Goal: Information Seeking & Learning: Learn about a topic

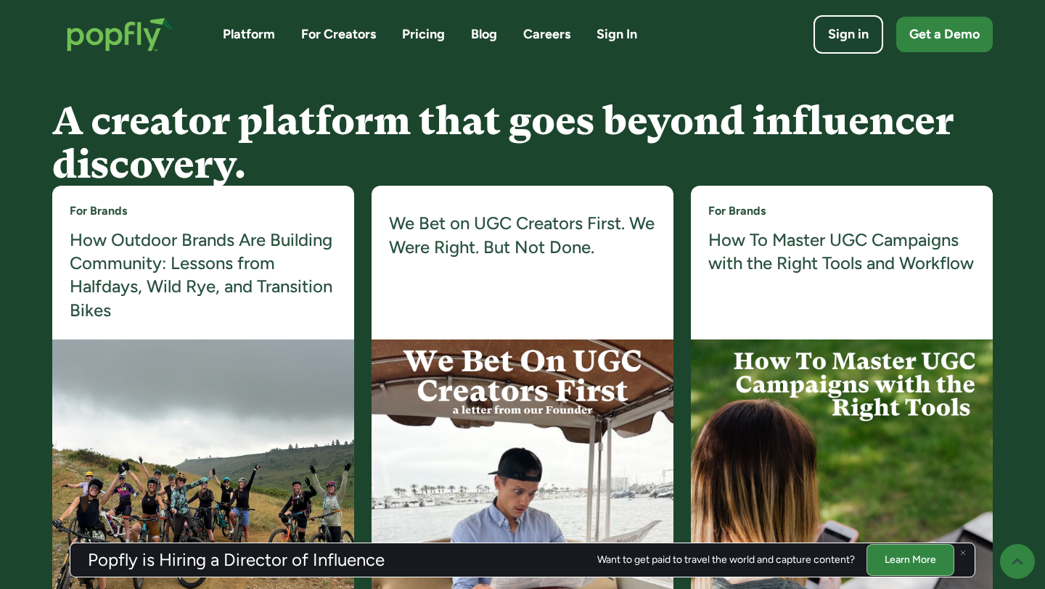
scroll to position [3910, 0]
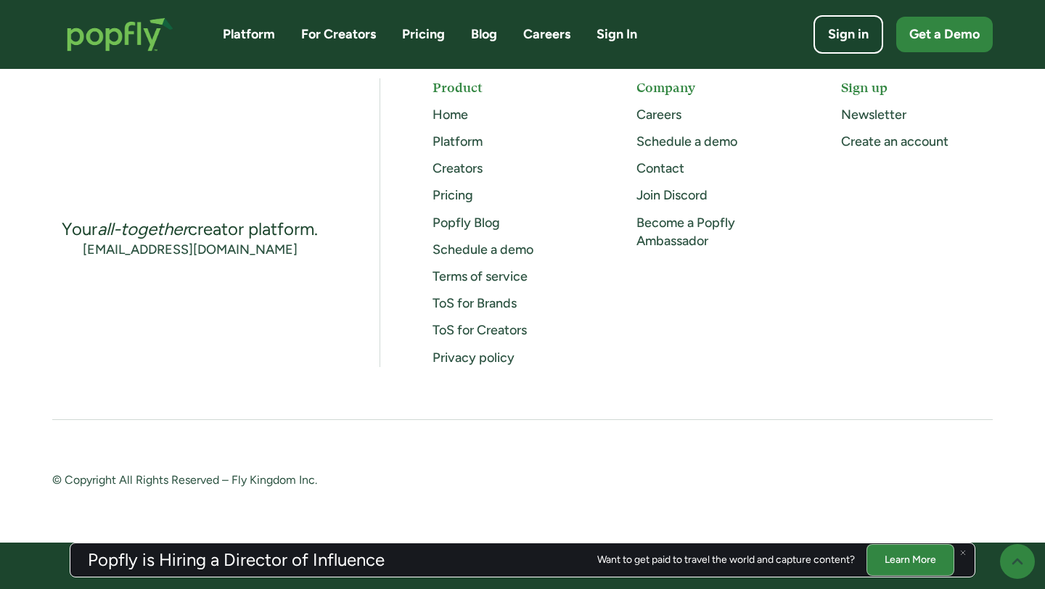
click at [965, 554] on img at bounding box center [963, 553] width 6 height 6
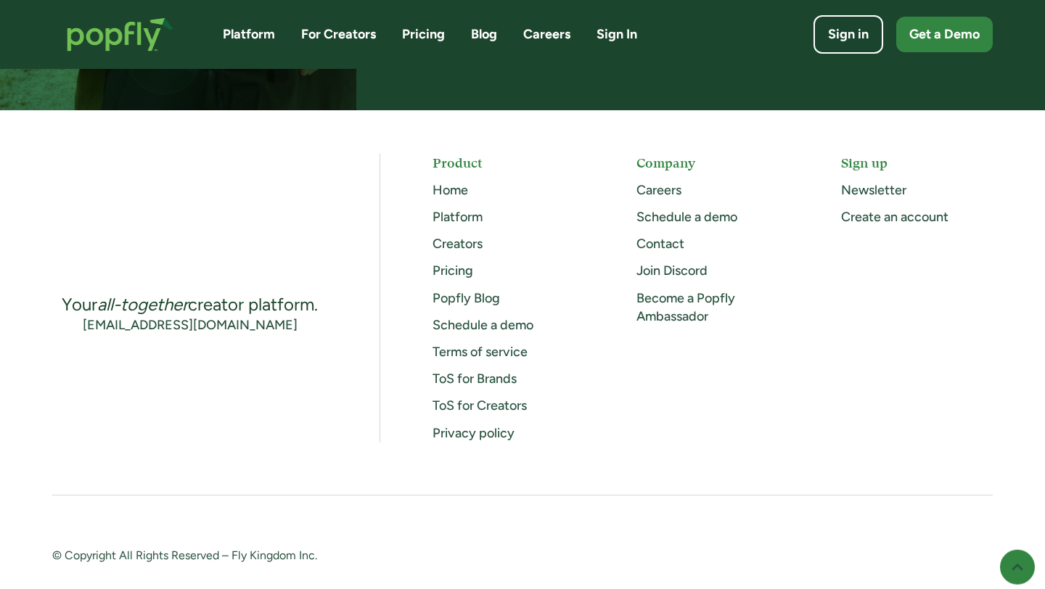
scroll to position [3832, 0]
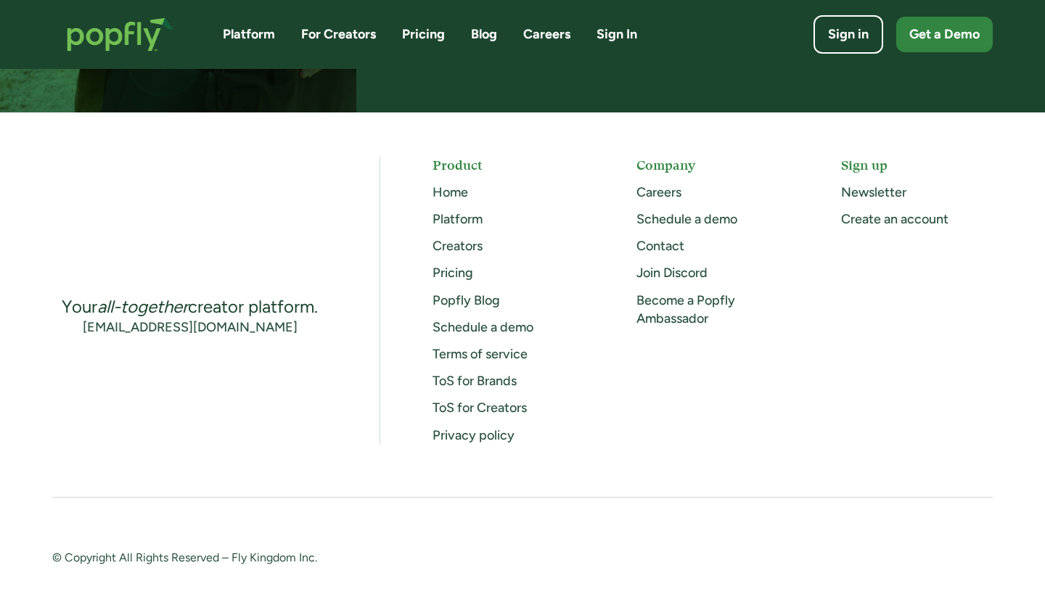
click at [674, 189] on link "Careers" at bounding box center [659, 192] width 45 height 16
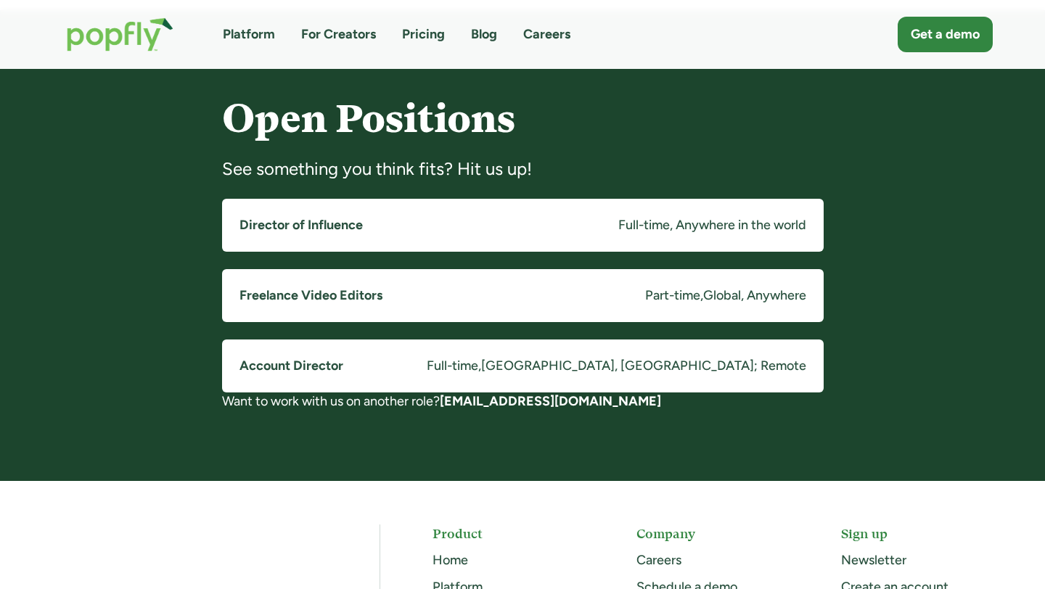
scroll to position [1102, 0]
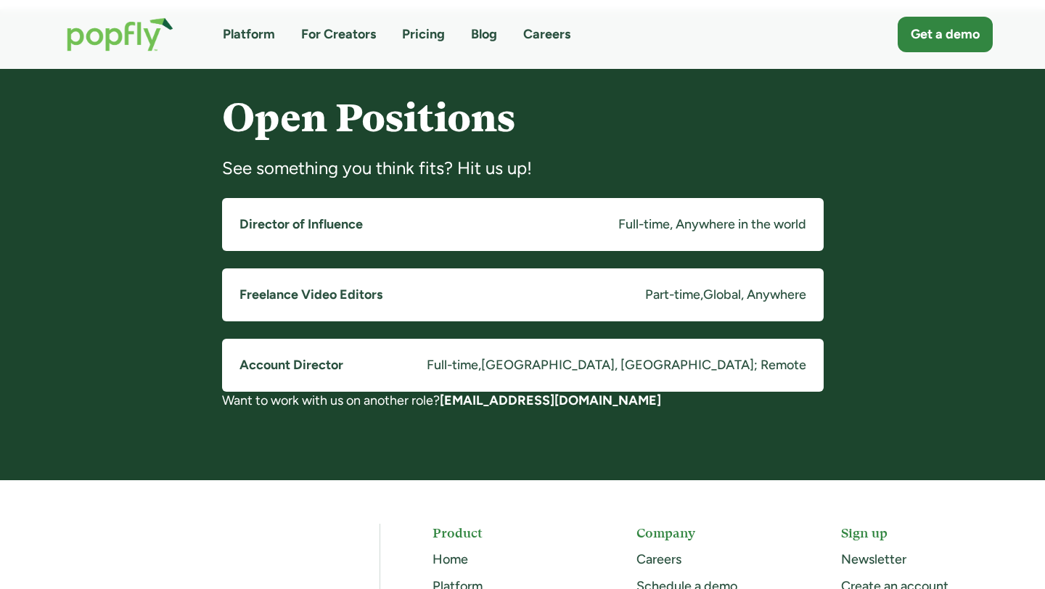
click at [344, 223] on h5 "Director of Influence" at bounding box center [301, 225] width 123 height 18
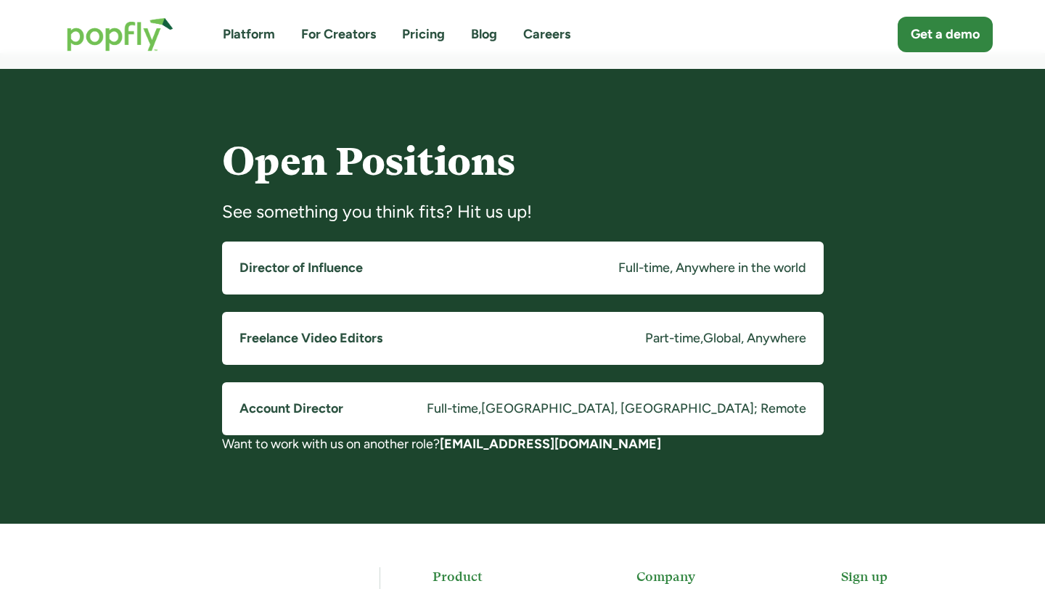
scroll to position [1052, 0]
